Goal: Task Accomplishment & Management: Manage account settings

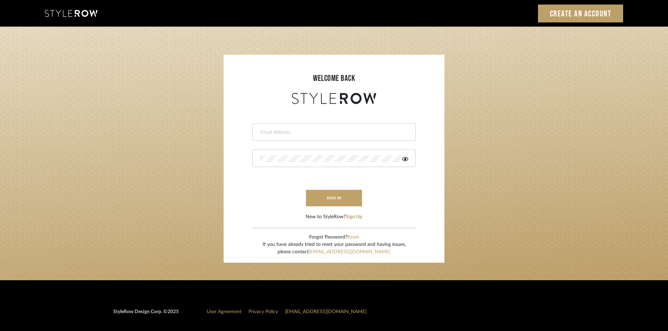
click at [349, 130] on input "email" at bounding box center [333, 132] width 147 height 7
type input "ann@annkottlerhome.com"
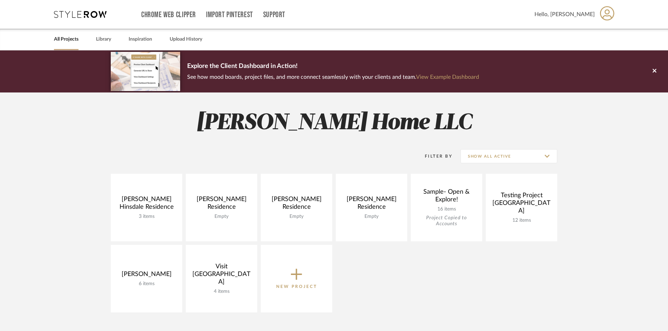
click at [291, 276] on icon at bounding box center [296, 274] width 11 height 15
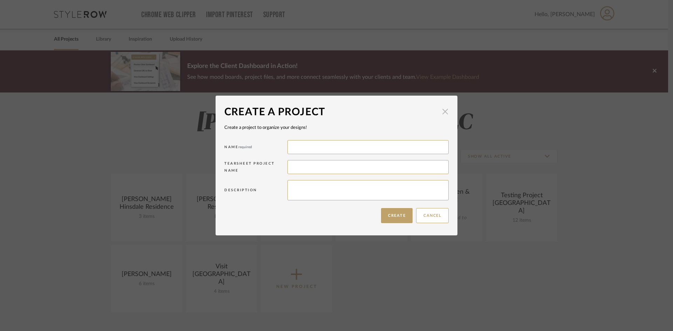
click at [440, 113] on span "button" at bounding box center [445, 111] width 14 height 14
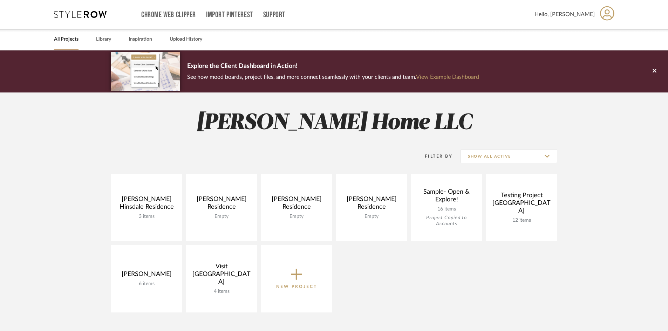
click at [297, 278] on icon at bounding box center [296, 274] width 11 height 15
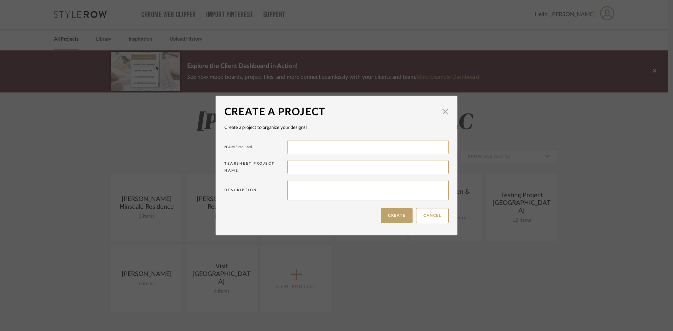
click at [329, 147] on input at bounding box center [367, 147] width 161 height 14
type input "[PERSON_NAME] Home"
click at [393, 217] on button "Create" at bounding box center [397, 215] width 32 height 15
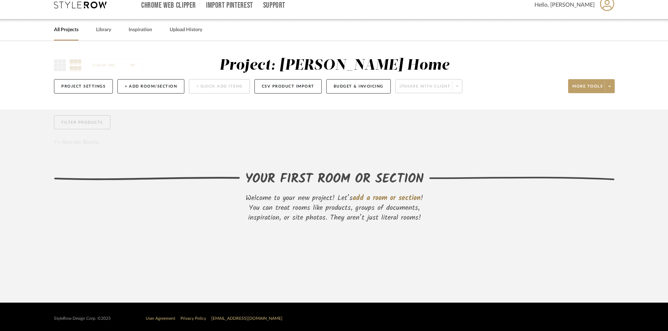
scroll to position [13, 0]
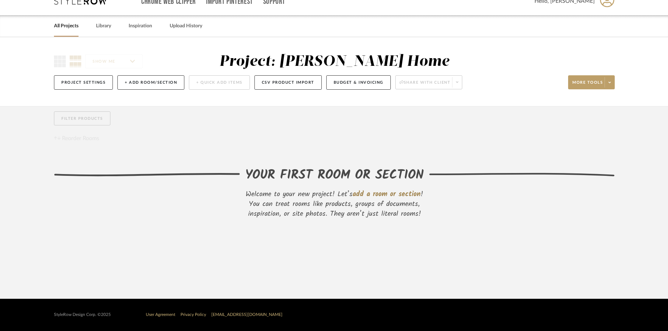
click at [558, 134] on div "Filter Products Reorder Rooms" at bounding box center [334, 127] width 561 height 32
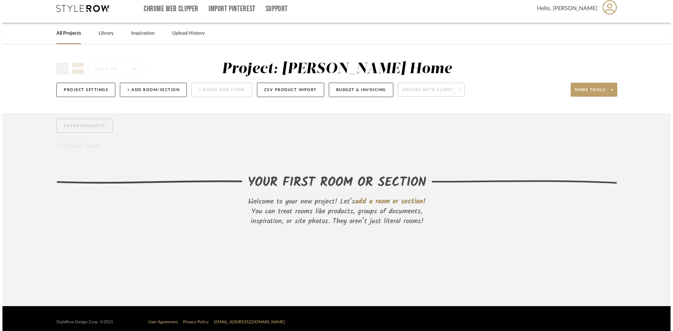
scroll to position [0, 0]
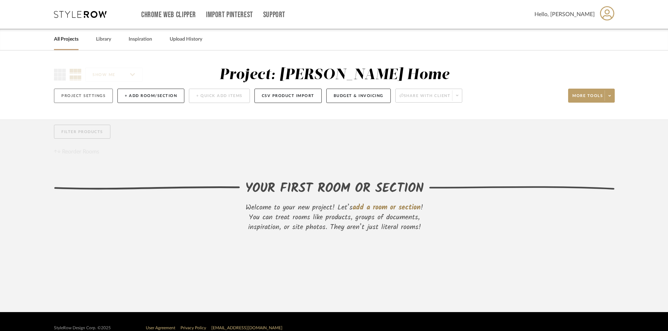
click at [84, 91] on button "Project Settings" at bounding box center [83, 96] width 59 height 14
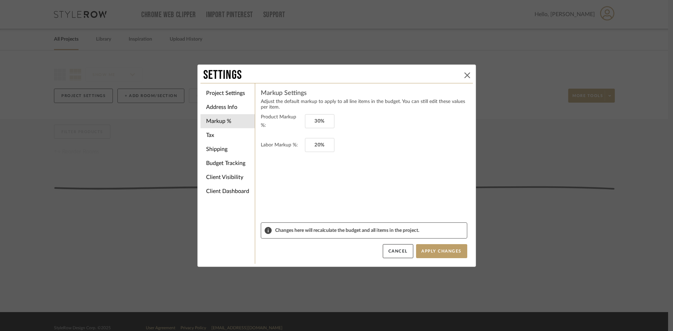
click at [464, 74] on icon at bounding box center [467, 76] width 6 height 6
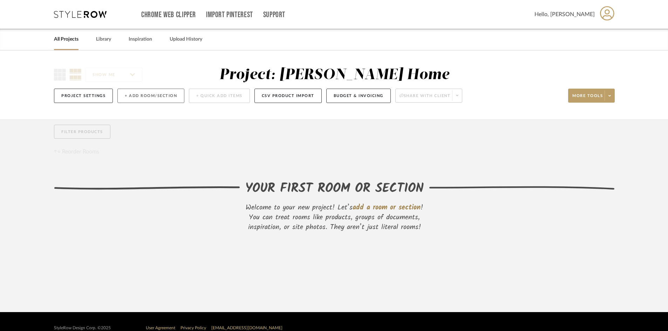
click at [146, 96] on button "+ Add Room/Section" at bounding box center [150, 96] width 67 height 14
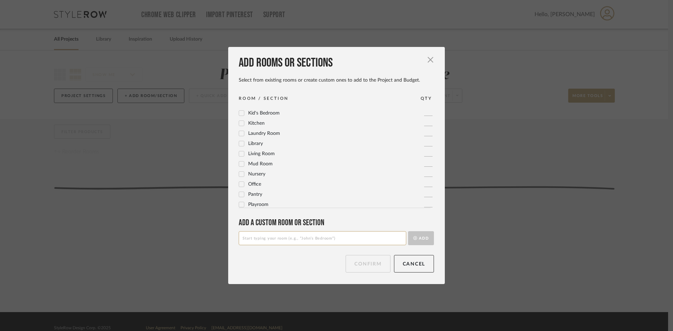
scroll to position [234, 0]
click at [295, 245] on div "Add rooms or sections Select from existing rooms or create custom ones to add t…" at bounding box center [336, 165] width 217 height 237
click at [292, 238] on input at bounding box center [323, 238] width 168 height 14
drag, startPoint x: 347, startPoint y: 243, endPoint x: 357, endPoint y: 247, distance: 11.0
click at [347, 242] on input at bounding box center [323, 238] width 168 height 14
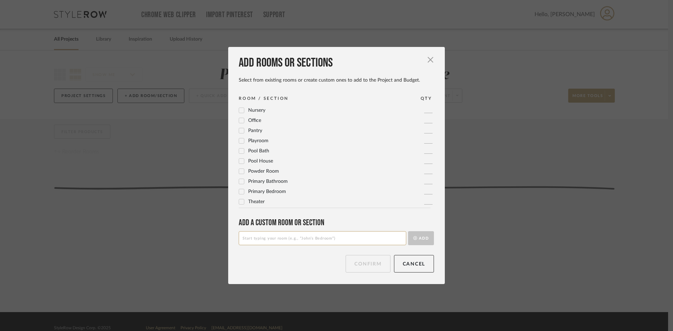
click at [301, 239] on input at bounding box center [323, 238] width 168 height 14
type input "F"
click at [307, 241] on input "Studio Inventory" at bounding box center [323, 238] width 168 height 14
type input "Studio Inventory"
click at [413, 239] on icon "submit" at bounding box center [415, 238] width 4 height 4
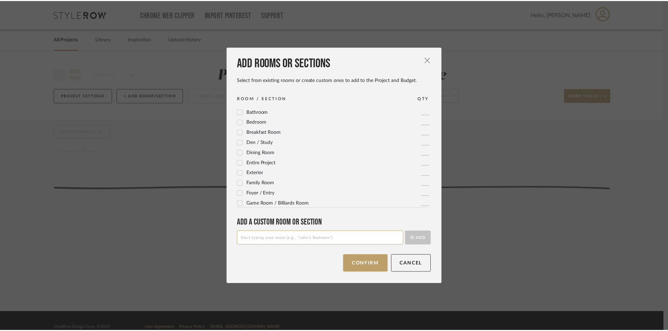
scroll to position [0, 0]
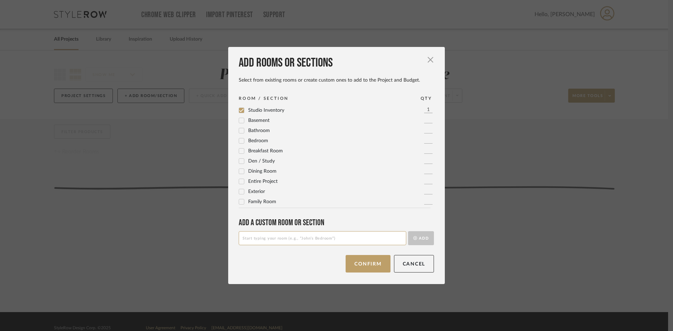
click at [240, 109] on icon at bounding box center [241, 110] width 5 height 5
drag, startPoint x: 265, startPoint y: 111, endPoint x: 269, endPoint y: 126, distance: 14.8
click at [265, 111] on span "Studio Inventory" at bounding box center [266, 110] width 36 height 5
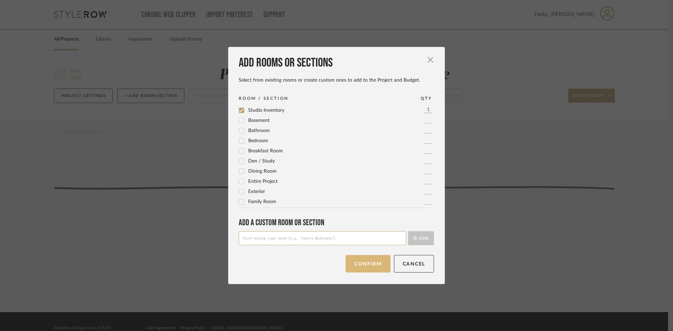
click at [370, 271] on button "Confirm" at bounding box center [368, 264] width 45 height 18
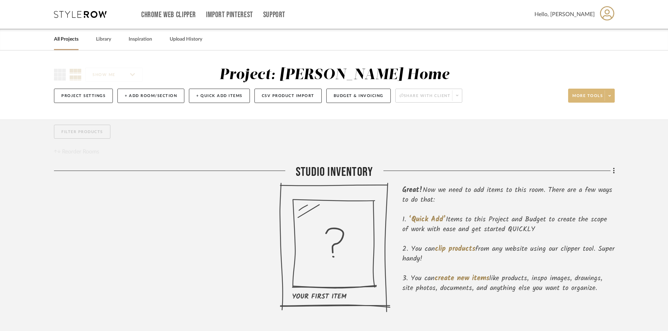
click at [608, 94] on span at bounding box center [610, 95] width 10 height 11
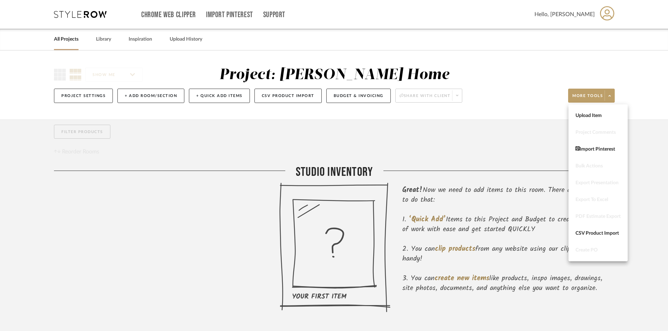
click at [473, 21] on div at bounding box center [334, 165] width 668 height 331
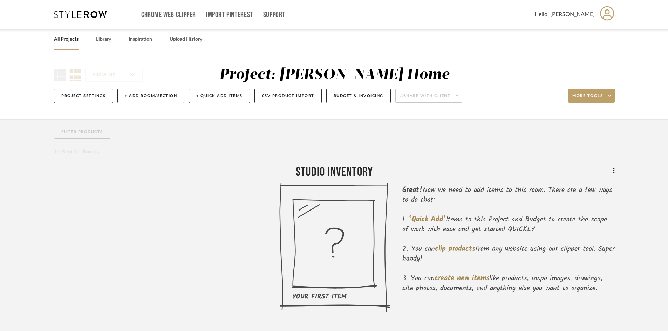
click at [530, 57] on div "SHOW ME Project: [PERSON_NAME] Home Project Settings + Add Room/Section + Quick…" at bounding box center [334, 84] width 668 height 69
drag, startPoint x: 669, startPoint y: 59, endPoint x: 512, endPoint y: 26, distance: 160.1
click at [512, 26] on div "Chrome Web Clipper Import Pinterest Support" at bounding box center [337, 14] width 393 height 29
click at [185, 16] on link "Chrome Web Clipper" at bounding box center [168, 15] width 55 height 6
